Goal: Find specific page/section: Find specific page/section

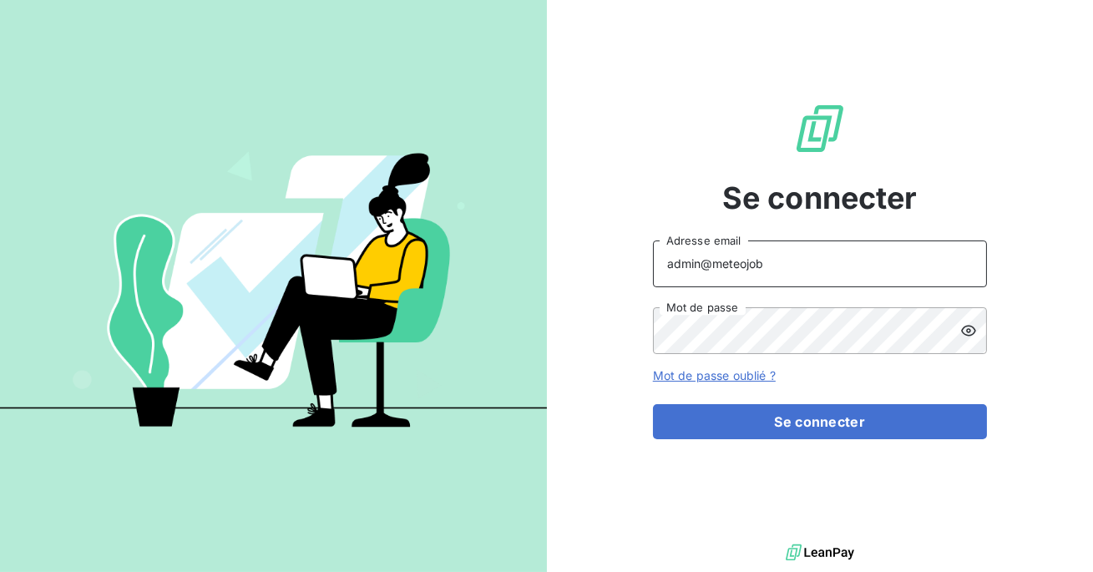
click at [764, 271] on input "admin@meteojob" at bounding box center [820, 264] width 334 height 47
type input "admin@ece"
click at [653, 404] on button "Se connecter" at bounding box center [820, 421] width 334 height 35
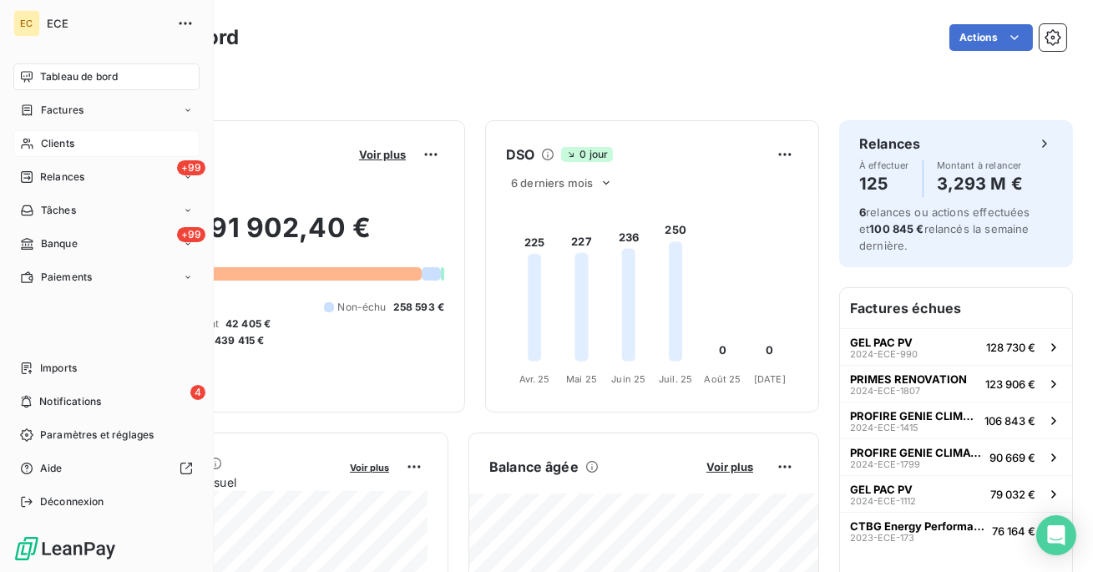
click at [79, 139] on div "Clients" at bounding box center [106, 143] width 186 height 27
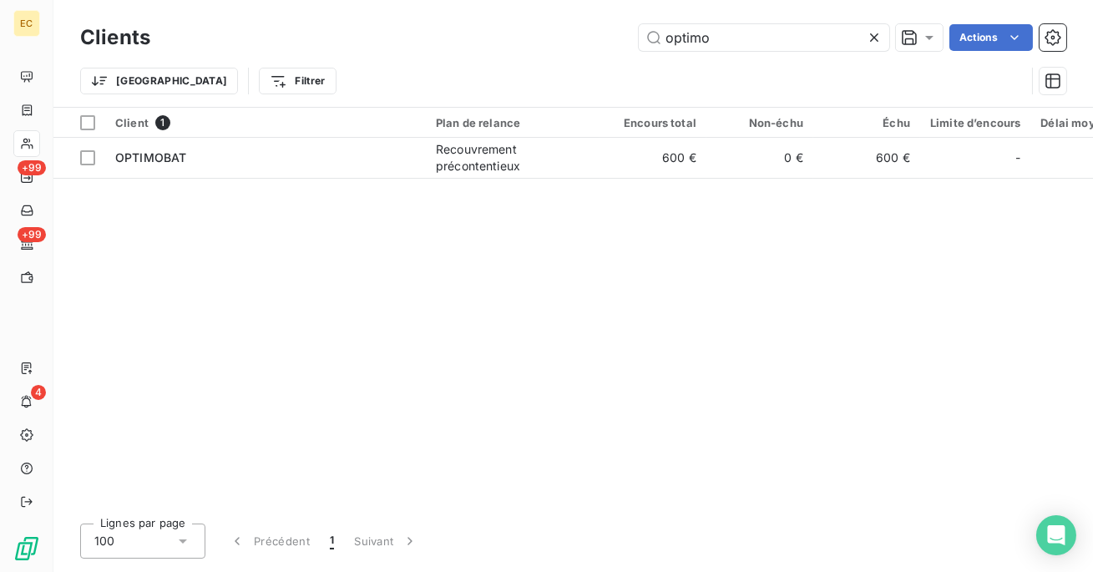
type input "optimo"
click at [309, 177] on table "Client 1 Plan de relance Encours total Non-échu Échu Limite d’encours Délai moy…" at bounding box center [899, 143] width 1692 height 71
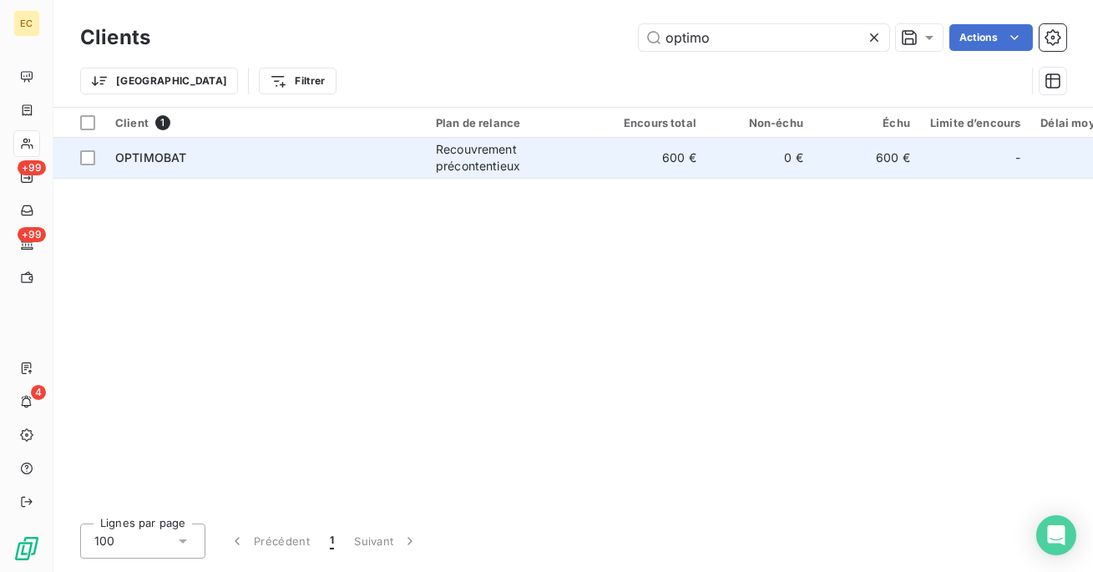
click at [321, 162] on div "OPTIMOBAT" at bounding box center [265, 158] width 301 height 17
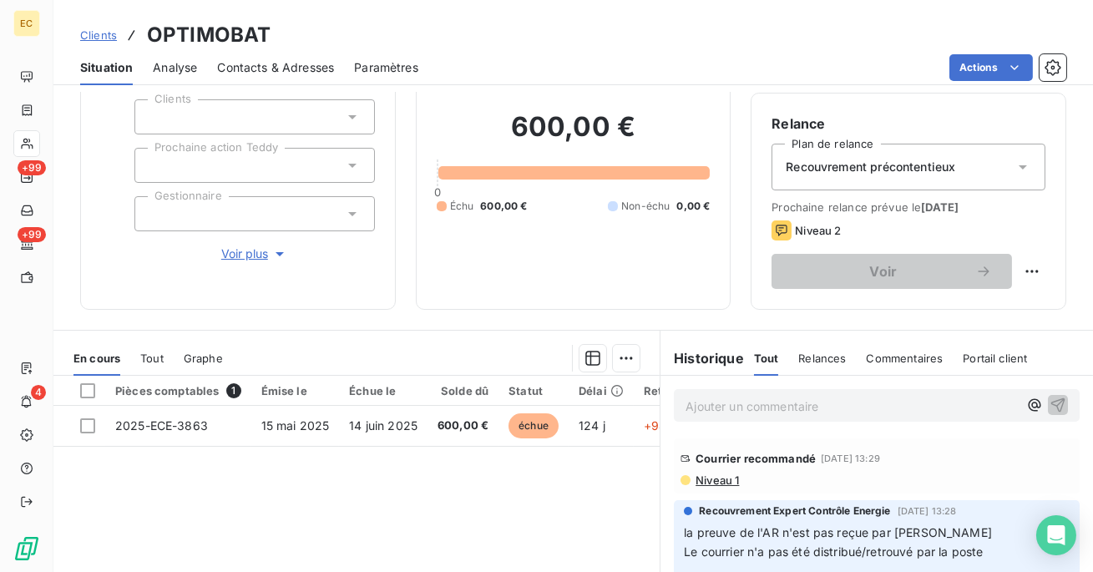
scroll to position [244, 0]
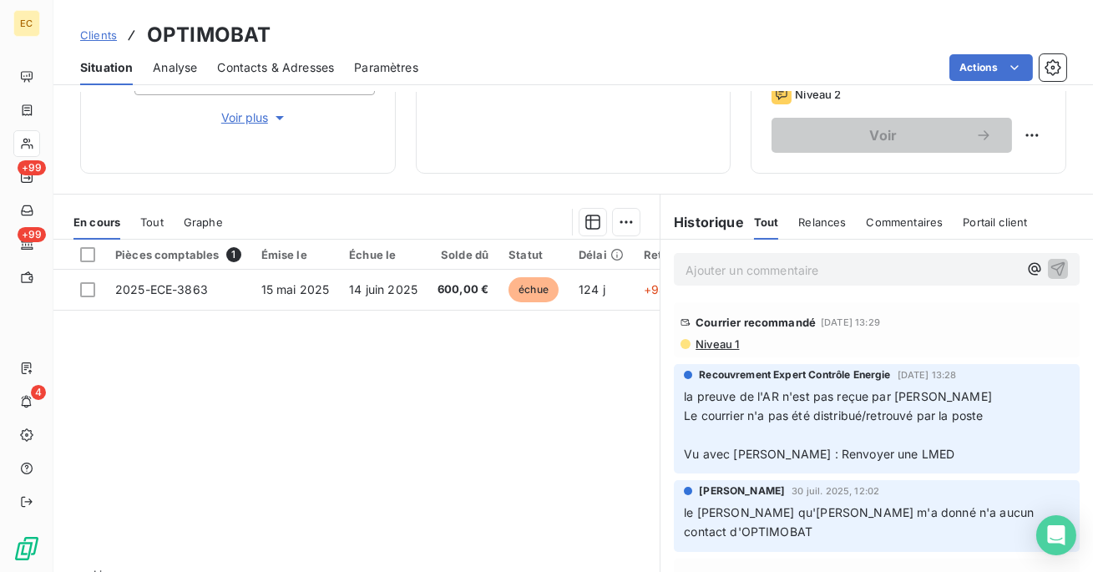
click at [707, 345] on span "Niveau 1" at bounding box center [716, 343] width 45 height 13
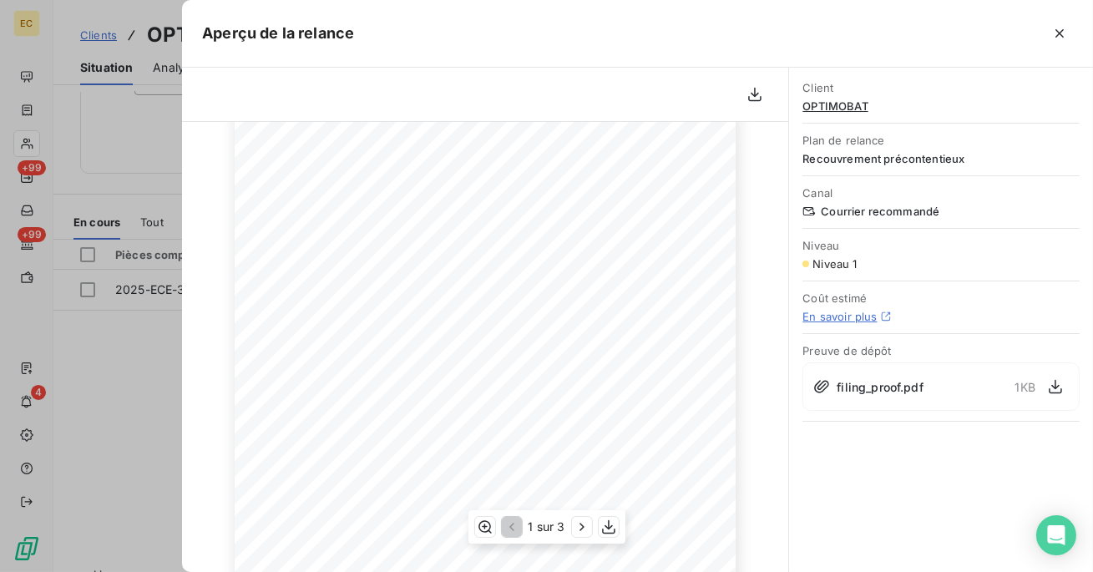
scroll to position [0, 0]
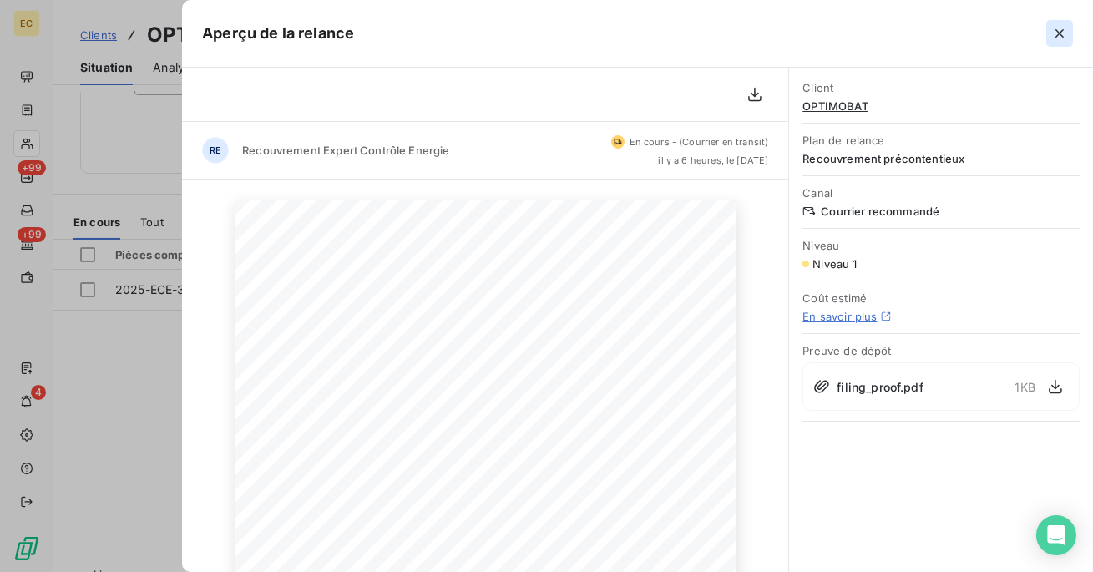
click at [1059, 37] on icon "button" at bounding box center [1060, 33] width 17 height 17
